Goal: Leave review/rating: Share an evaluation or opinion about a product, service, or content

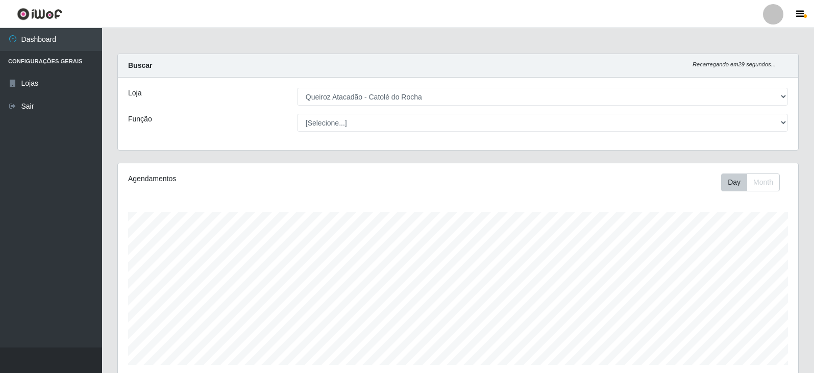
select select "500"
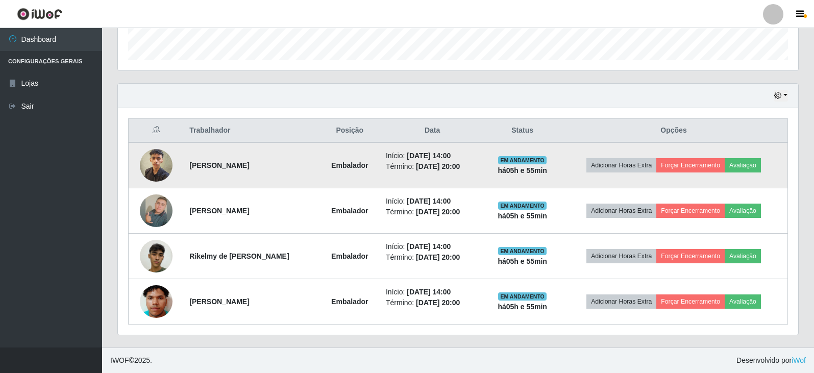
scroll to position [212, 681]
click at [746, 167] on button "Avaliação" at bounding box center [743, 165] width 36 height 14
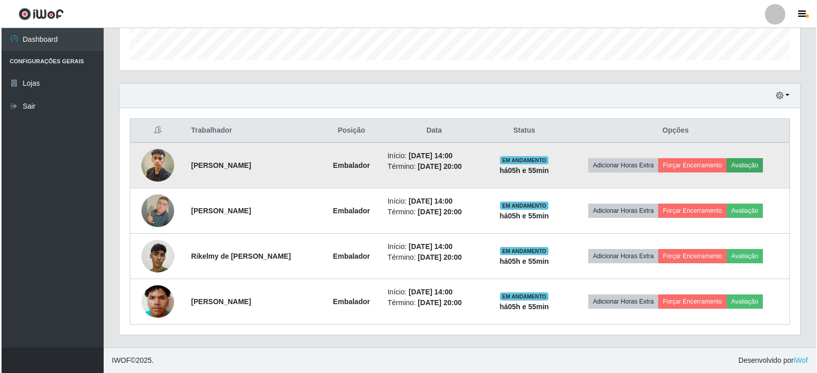
scroll to position [212, 676]
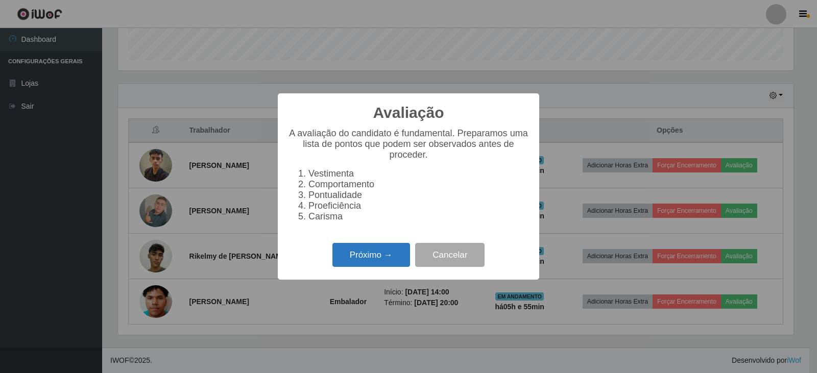
click at [366, 265] on button "Próximo →" at bounding box center [371, 255] width 78 height 24
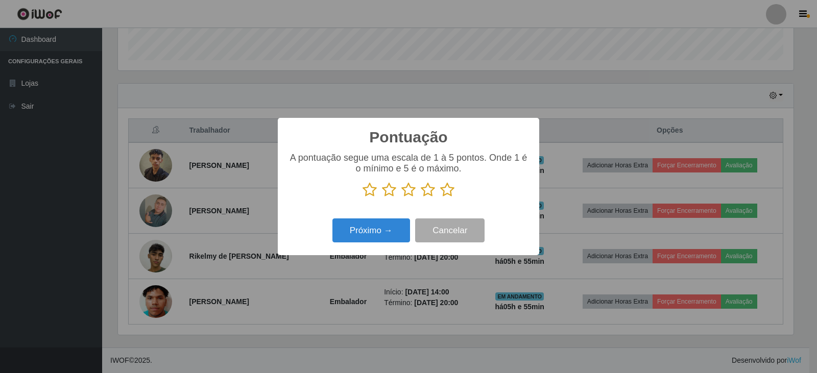
click at [443, 190] on icon at bounding box center [447, 189] width 14 height 15
click at [440, 198] on input "radio" at bounding box center [440, 198] width 0 height 0
click at [375, 233] on button "Próximo →" at bounding box center [371, 231] width 78 height 24
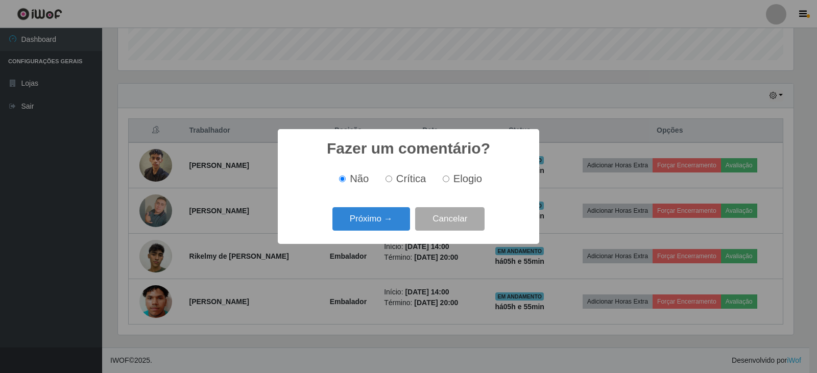
click at [446, 180] on input "Elogio" at bounding box center [446, 179] width 7 height 7
radio input "true"
click at [389, 218] on button "Próximo →" at bounding box center [371, 219] width 78 height 24
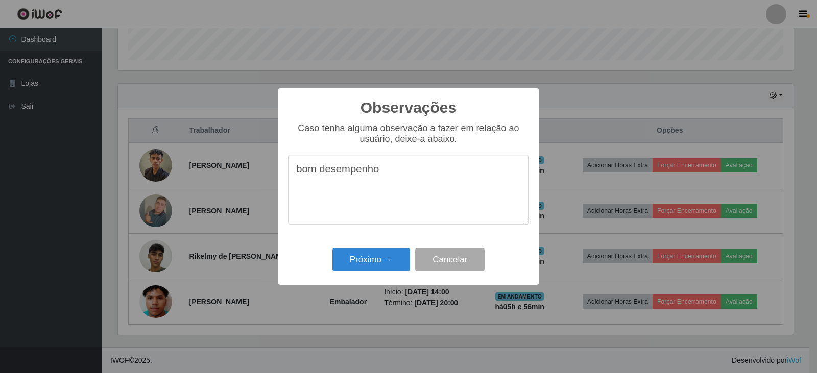
drag, startPoint x: 389, startPoint y: 172, endPoint x: 256, endPoint y: 188, distance: 133.8
click at [256, 188] on div "Observações × Caso tenha alguma observação a fazer em relação ao usuário, deixe…" at bounding box center [408, 186] width 817 height 373
type textarea "bom desempenho"
click at [381, 265] on button "Próximo →" at bounding box center [371, 260] width 78 height 24
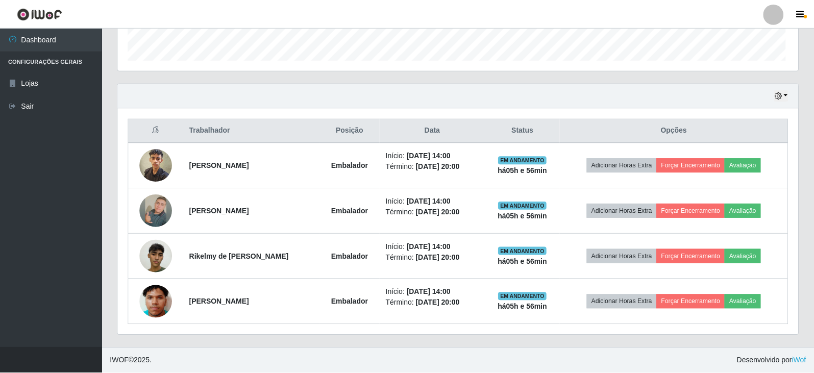
scroll to position [212, 681]
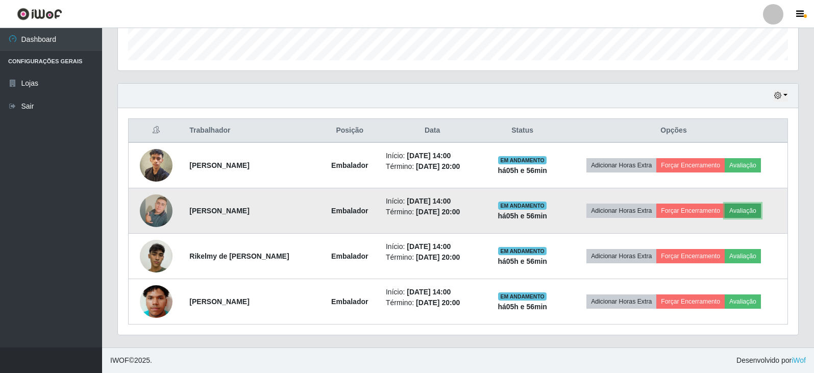
click at [753, 211] on button "Avaliação" at bounding box center [743, 211] width 36 height 14
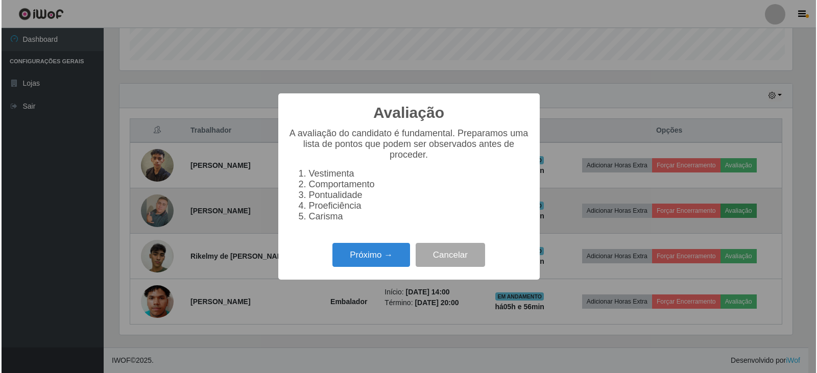
scroll to position [212, 676]
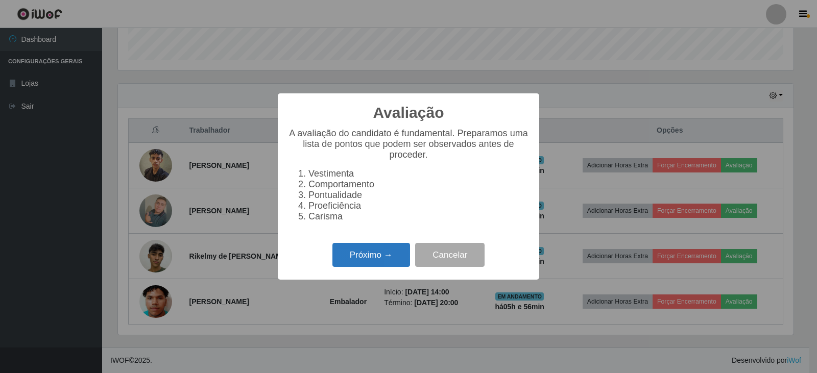
click at [397, 261] on button "Próximo →" at bounding box center [371, 255] width 78 height 24
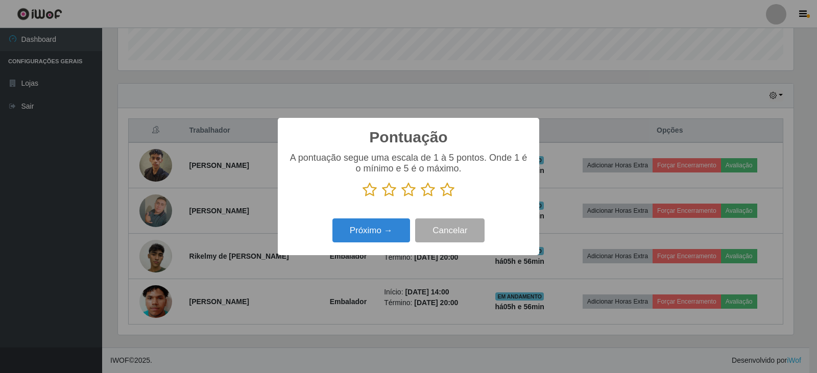
click at [447, 193] on icon at bounding box center [447, 189] width 14 height 15
click at [440, 198] on input "radio" at bounding box center [440, 198] width 0 height 0
click at [355, 230] on button "Próximo →" at bounding box center [371, 231] width 78 height 24
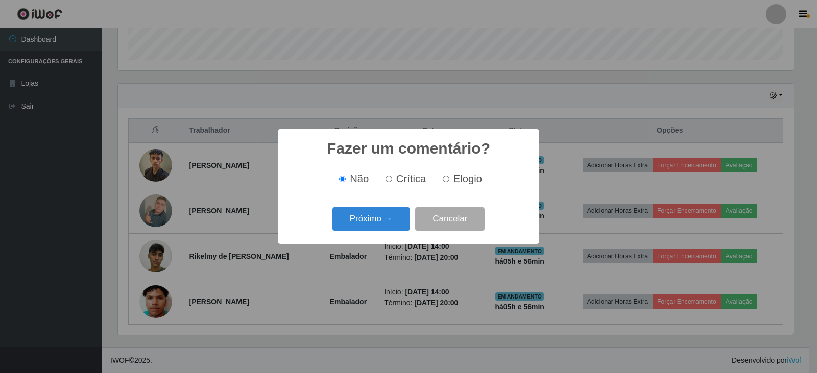
click at [448, 179] on input "Elogio" at bounding box center [446, 179] width 7 height 7
radio input "true"
click at [384, 210] on button "Próximo →" at bounding box center [371, 219] width 78 height 24
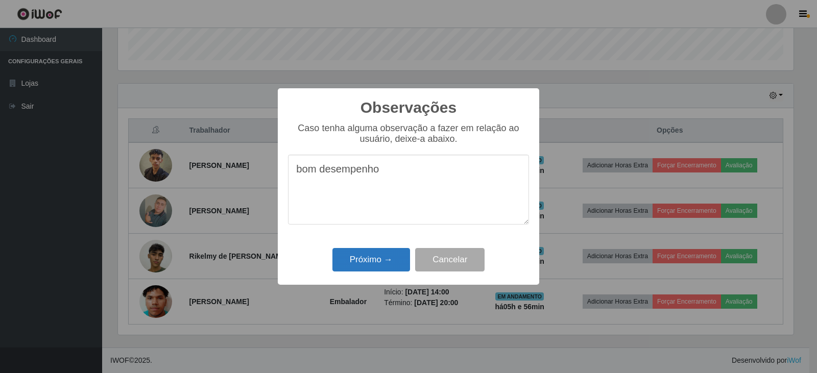
type textarea "bom desempenho"
click at [373, 252] on button "Próximo →" at bounding box center [371, 260] width 78 height 24
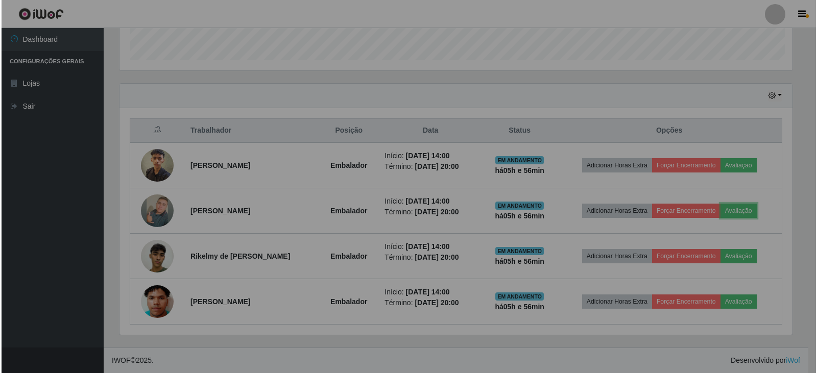
scroll to position [212, 681]
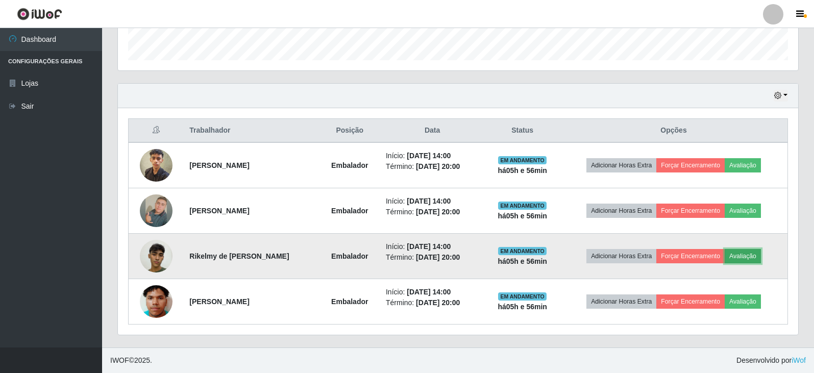
click at [743, 254] on button "Avaliação" at bounding box center [743, 256] width 36 height 14
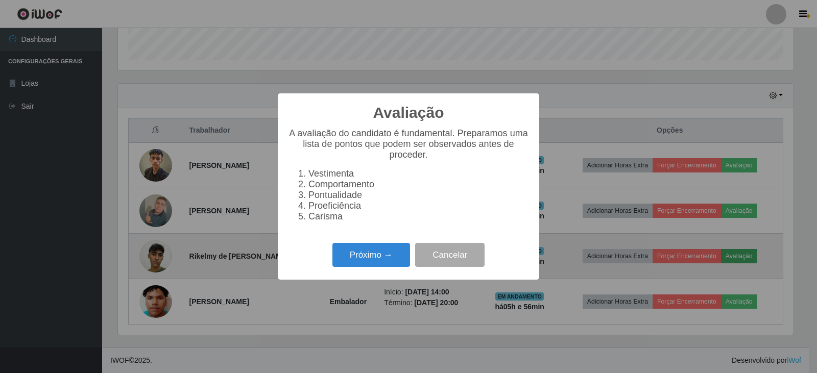
scroll to position [212, 676]
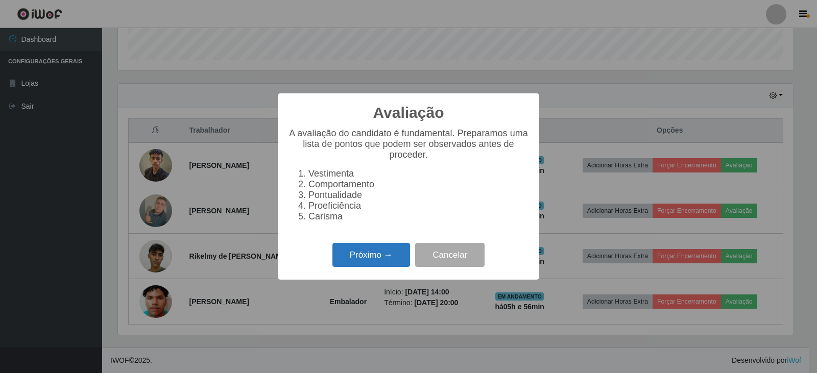
click at [383, 252] on button "Próximo →" at bounding box center [371, 255] width 78 height 24
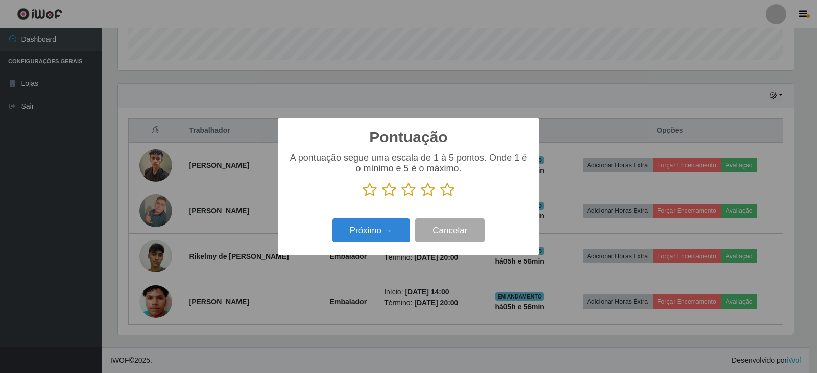
click at [450, 194] on icon at bounding box center [447, 189] width 14 height 15
click at [440, 198] on input "radio" at bounding box center [440, 198] width 0 height 0
click at [388, 241] on button "Próximo →" at bounding box center [371, 231] width 78 height 24
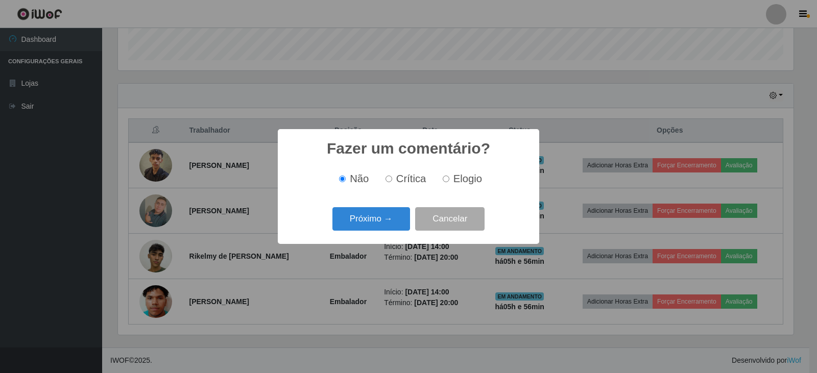
click at [447, 179] on input "Elogio" at bounding box center [446, 179] width 7 height 7
radio input "true"
click at [386, 216] on button "Próximo →" at bounding box center [371, 219] width 78 height 24
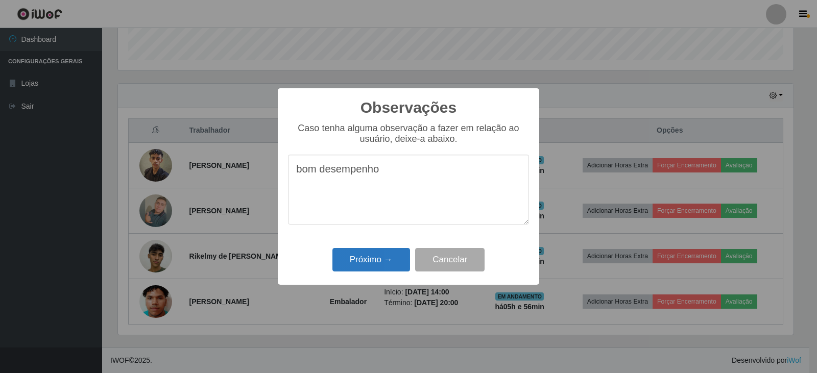
type textarea "bom desempenho"
click at [372, 271] on button "Próximo →" at bounding box center [371, 260] width 78 height 24
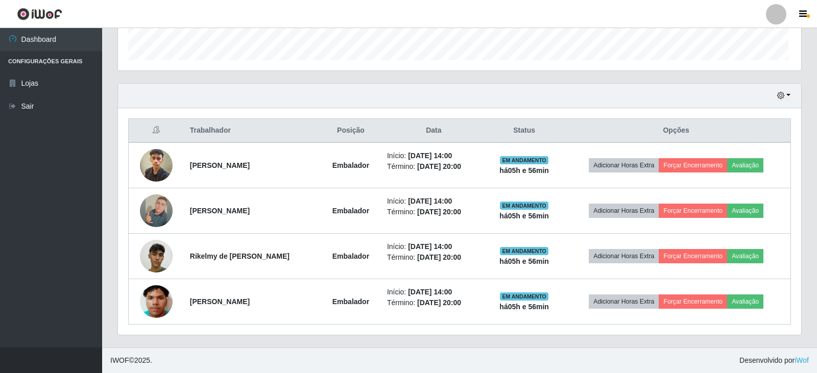
scroll to position [212, 681]
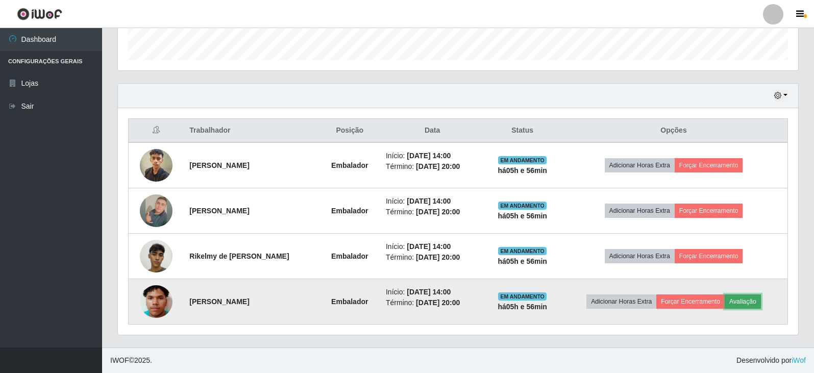
click at [753, 300] on button "Avaliação" at bounding box center [743, 302] width 36 height 14
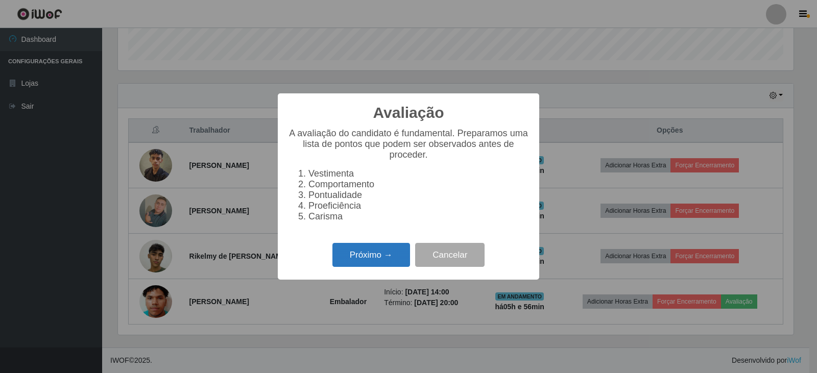
click at [358, 255] on button "Próximo →" at bounding box center [371, 255] width 78 height 24
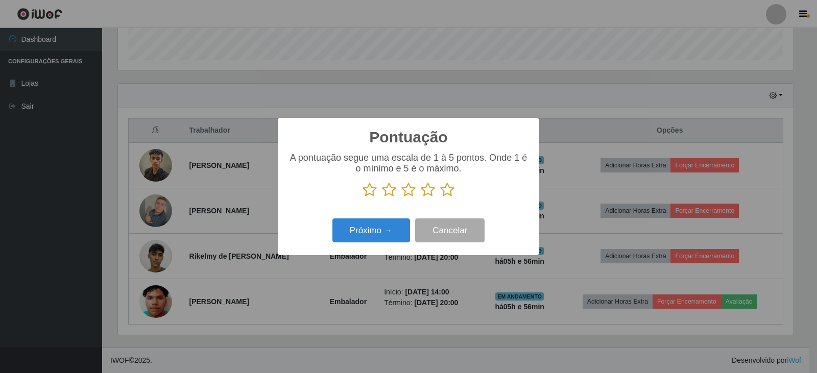
click at [432, 191] on icon at bounding box center [428, 189] width 14 height 15
click at [421, 198] on input "radio" at bounding box center [421, 198] width 0 height 0
click at [395, 225] on button "Próximo →" at bounding box center [371, 231] width 78 height 24
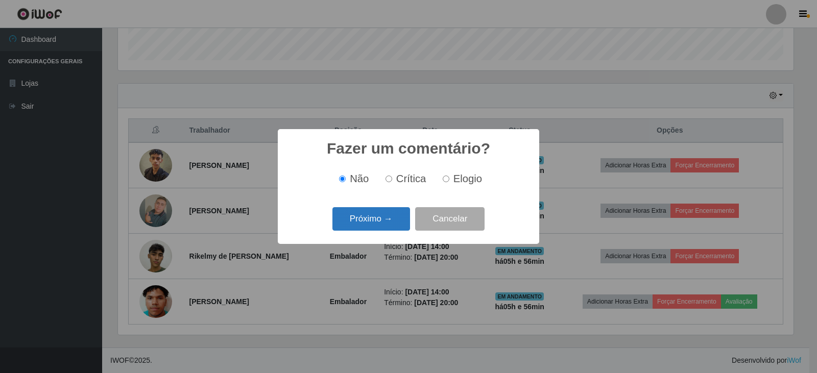
click at [381, 221] on button "Próximo →" at bounding box center [371, 219] width 78 height 24
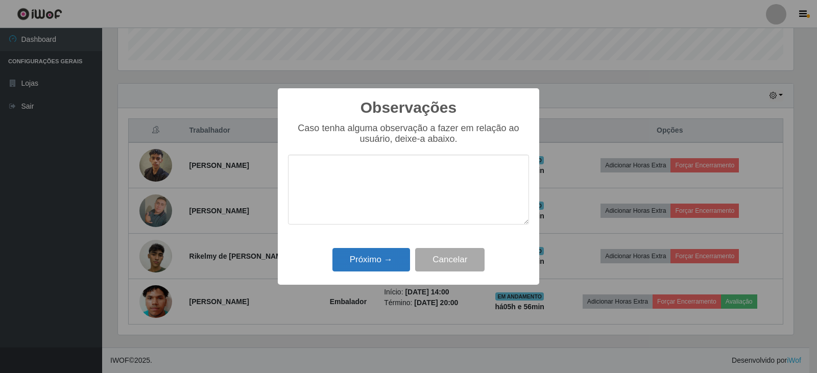
drag, startPoint x: 376, startPoint y: 248, endPoint x: 376, endPoint y: 254, distance: 6.1
click at [376, 254] on div "Próximo → Cancelar" at bounding box center [408, 259] width 241 height 29
click at [376, 254] on button "Próximo →" at bounding box center [371, 260] width 78 height 24
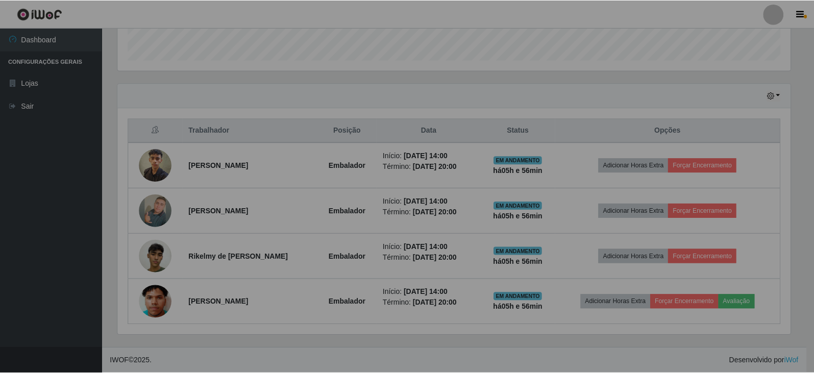
scroll to position [0, 0]
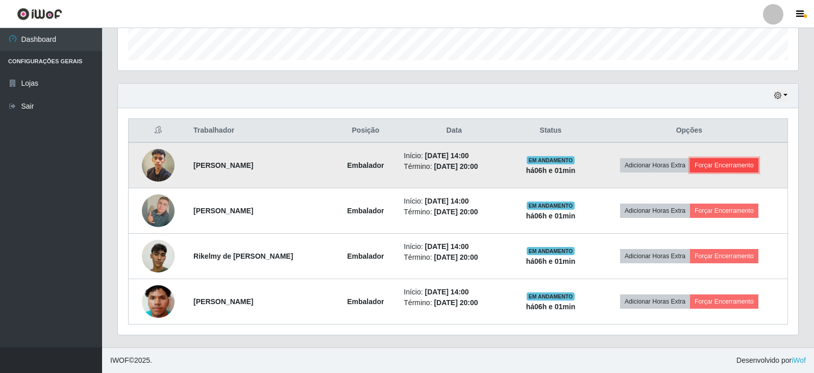
click at [732, 168] on button "Forçar Encerramento" at bounding box center [724, 165] width 68 height 14
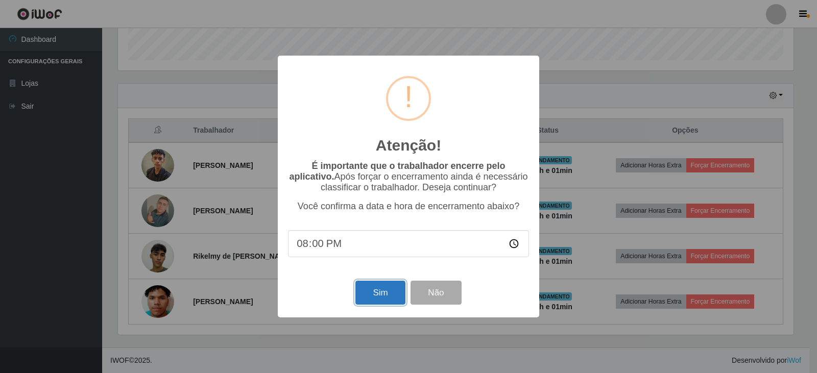
click at [368, 292] on button "Sim" at bounding box center [380, 293] width 50 height 24
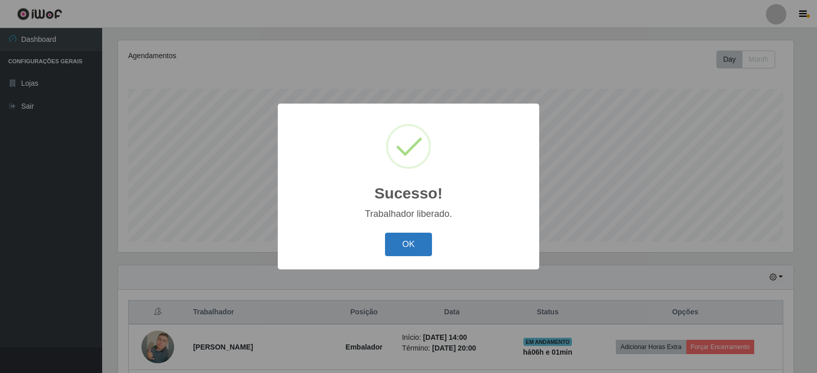
click at [401, 255] on button "OK" at bounding box center [408, 245] width 47 height 24
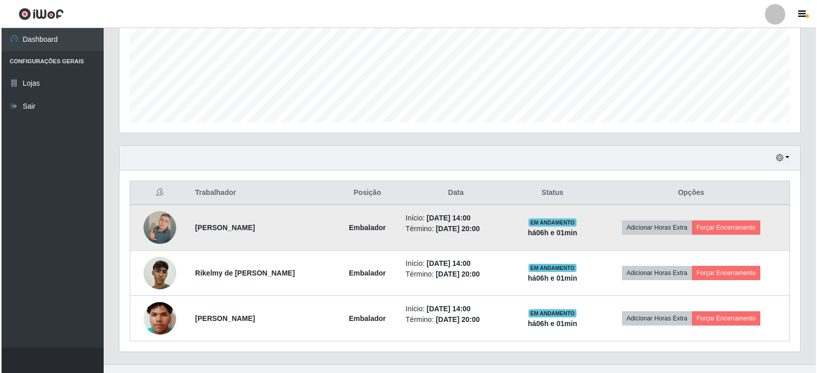
scroll to position [259, 0]
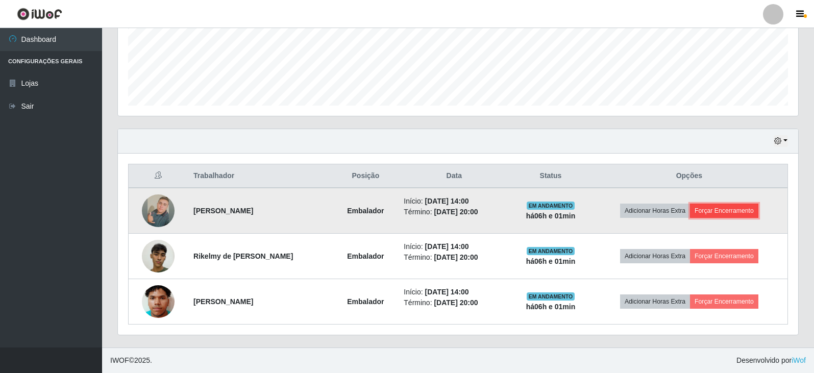
click at [711, 211] on button "Forçar Encerramento" at bounding box center [724, 211] width 68 height 14
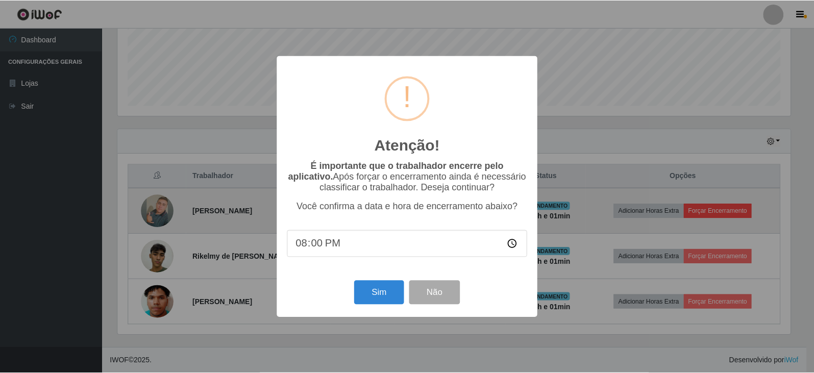
scroll to position [212, 676]
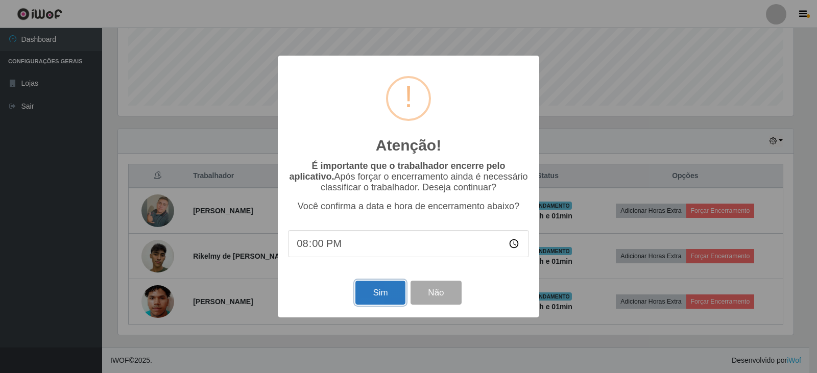
click at [373, 302] on button "Sim" at bounding box center [380, 293] width 50 height 24
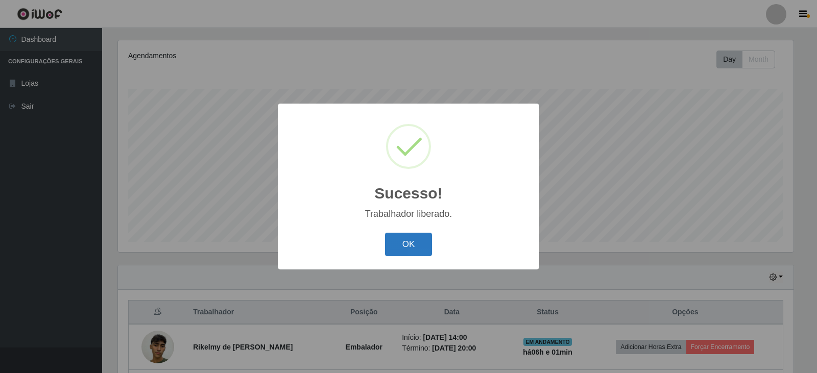
click at [423, 246] on button "OK" at bounding box center [408, 245] width 47 height 24
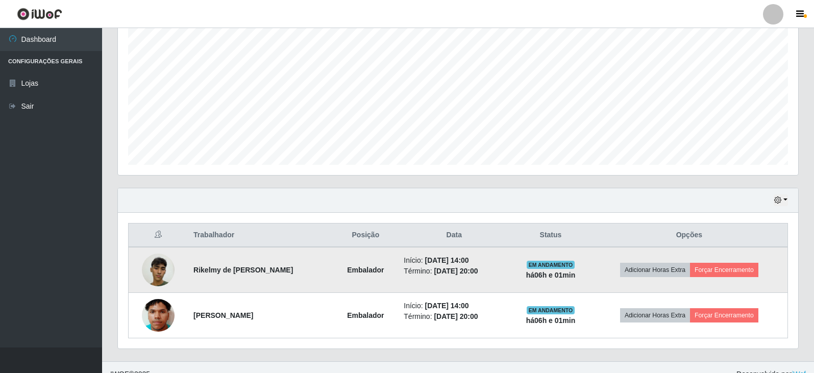
scroll to position [214, 0]
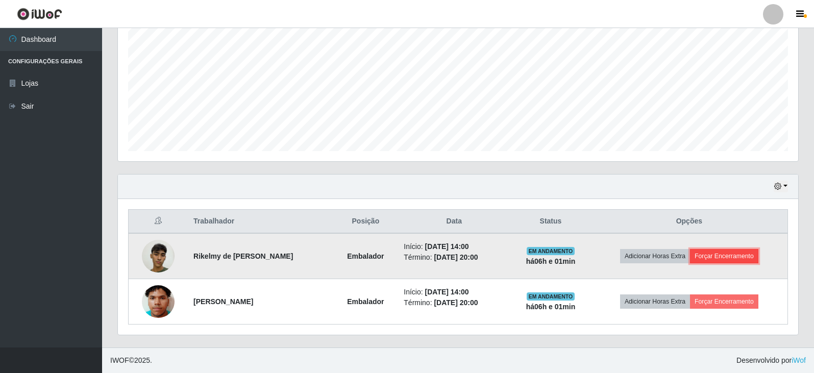
click at [713, 258] on button "Forçar Encerramento" at bounding box center [724, 256] width 68 height 14
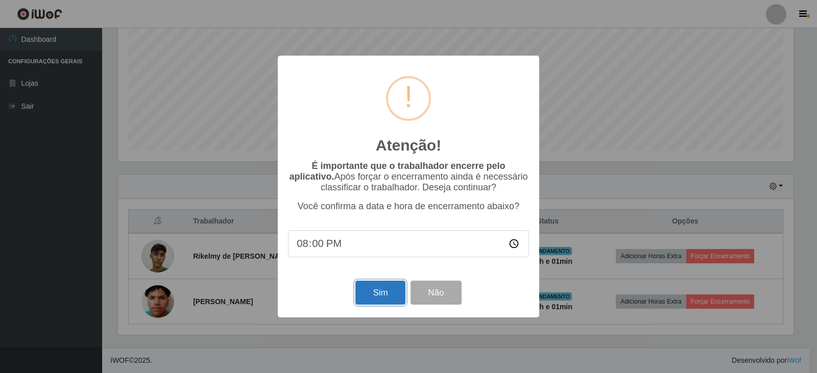
click at [389, 305] on button "Sim" at bounding box center [380, 293] width 50 height 24
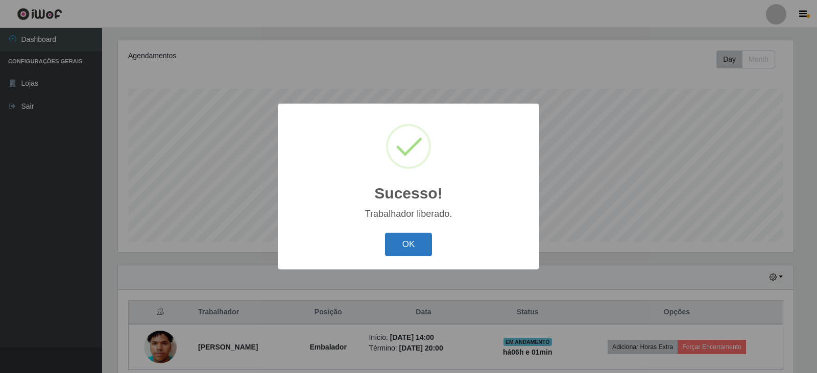
click at [414, 249] on button "OK" at bounding box center [408, 245] width 47 height 24
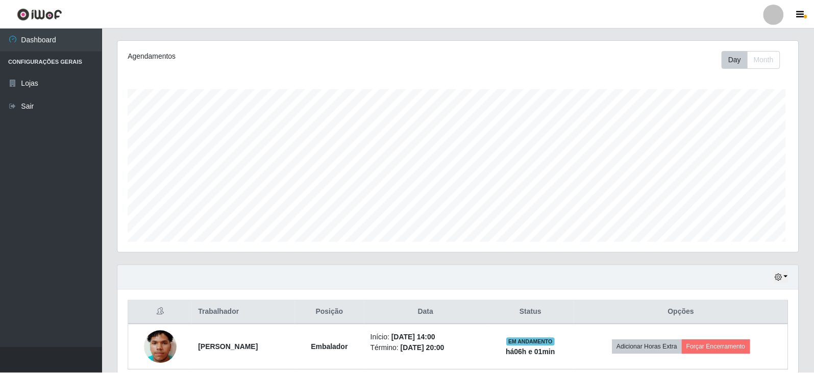
scroll to position [510406, 509937]
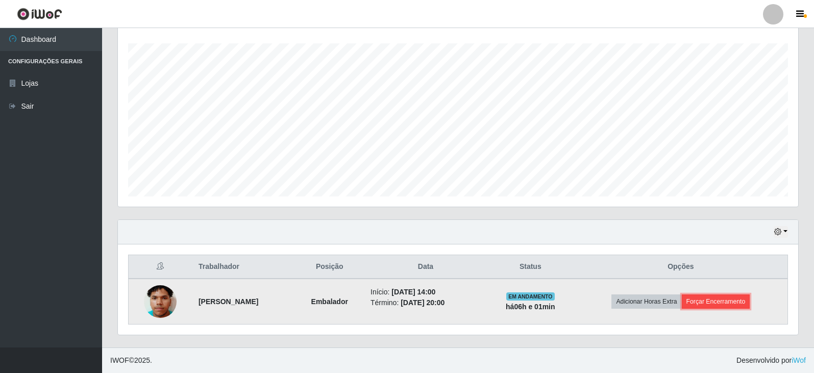
click at [722, 299] on button "Forçar Encerramento" at bounding box center [716, 302] width 68 height 14
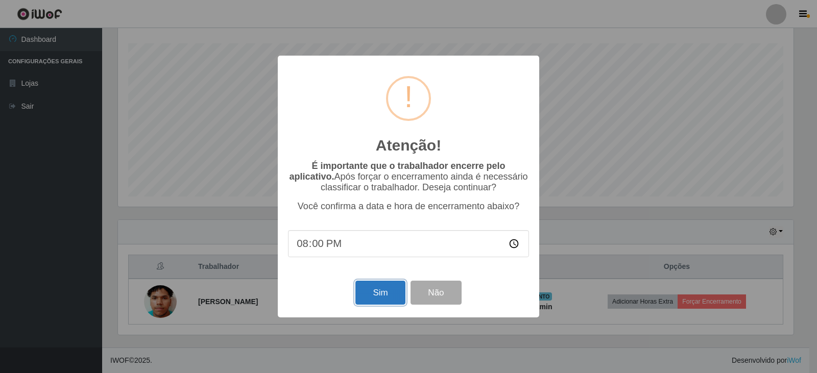
click at [369, 297] on button "Sim" at bounding box center [380, 293] width 50 height 24
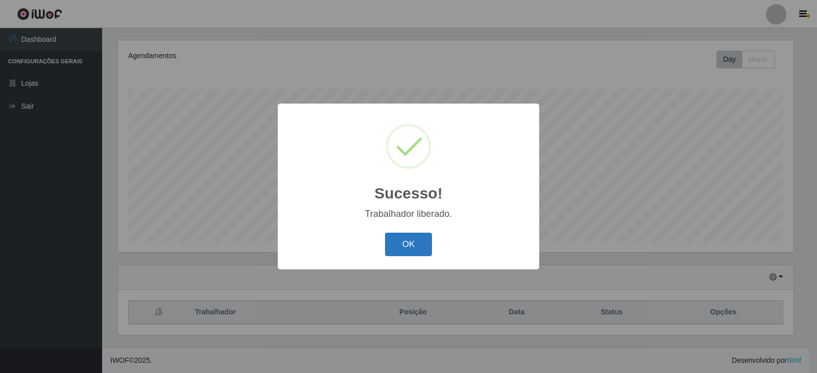
click at [426, 240] on button "OK" at bounding box center [408, 245] width 47 height 24
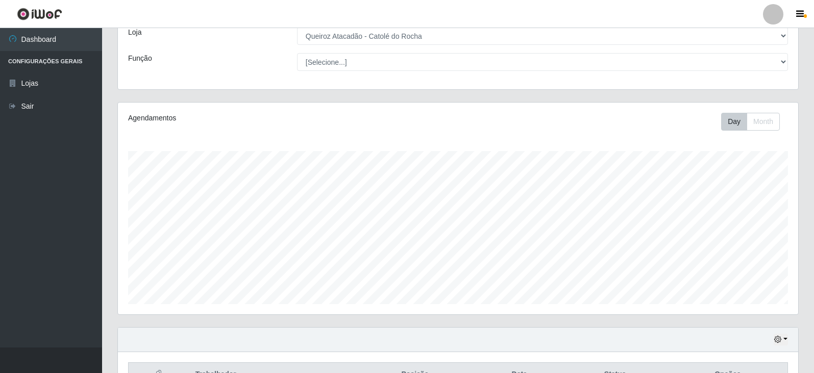
scroll to position [123, 0]
